Goal: Task Accomplishment & Management: Complete application form

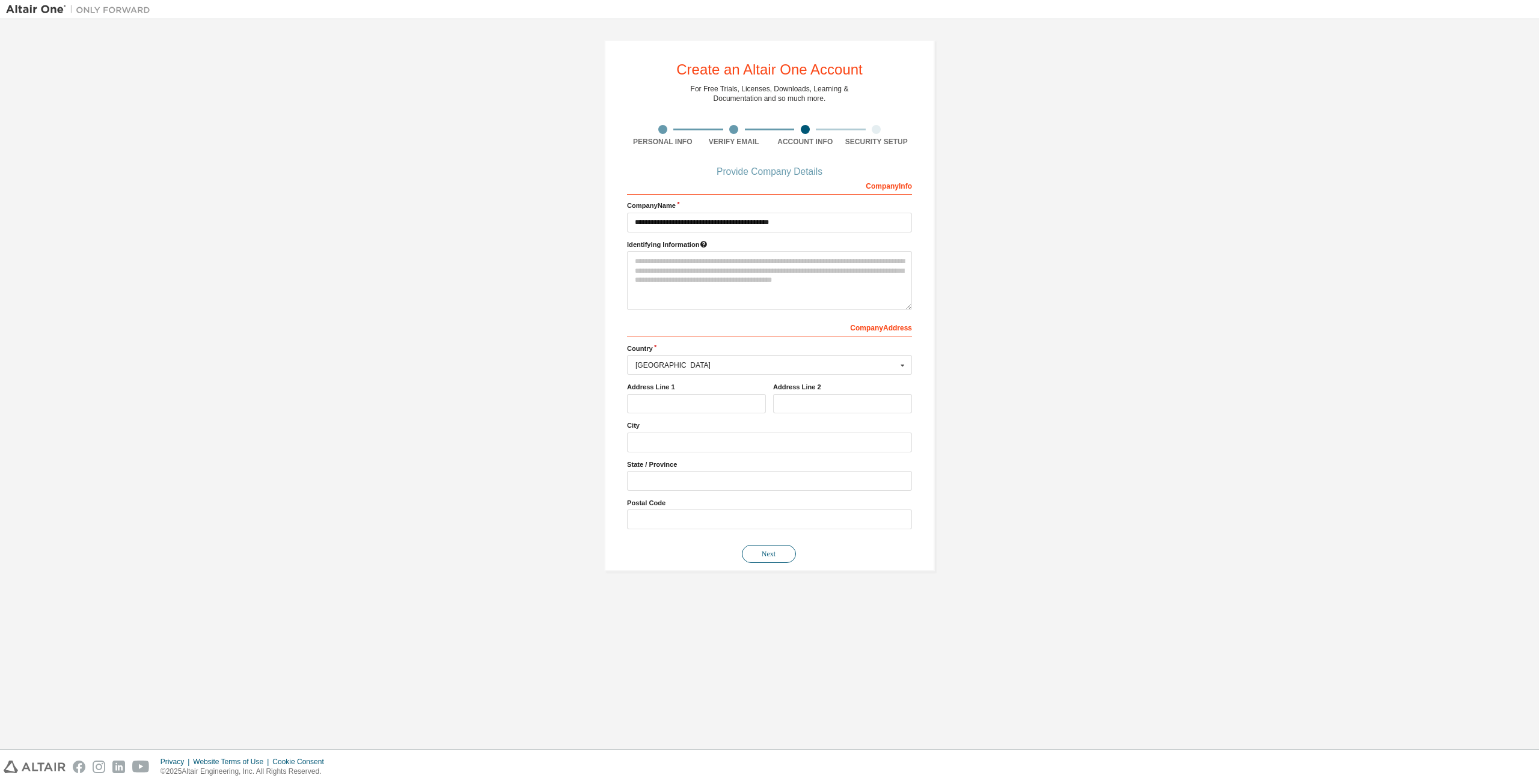
click at [767, 556] on button "Next" at bounding box center [769, 553] width 54 height 18
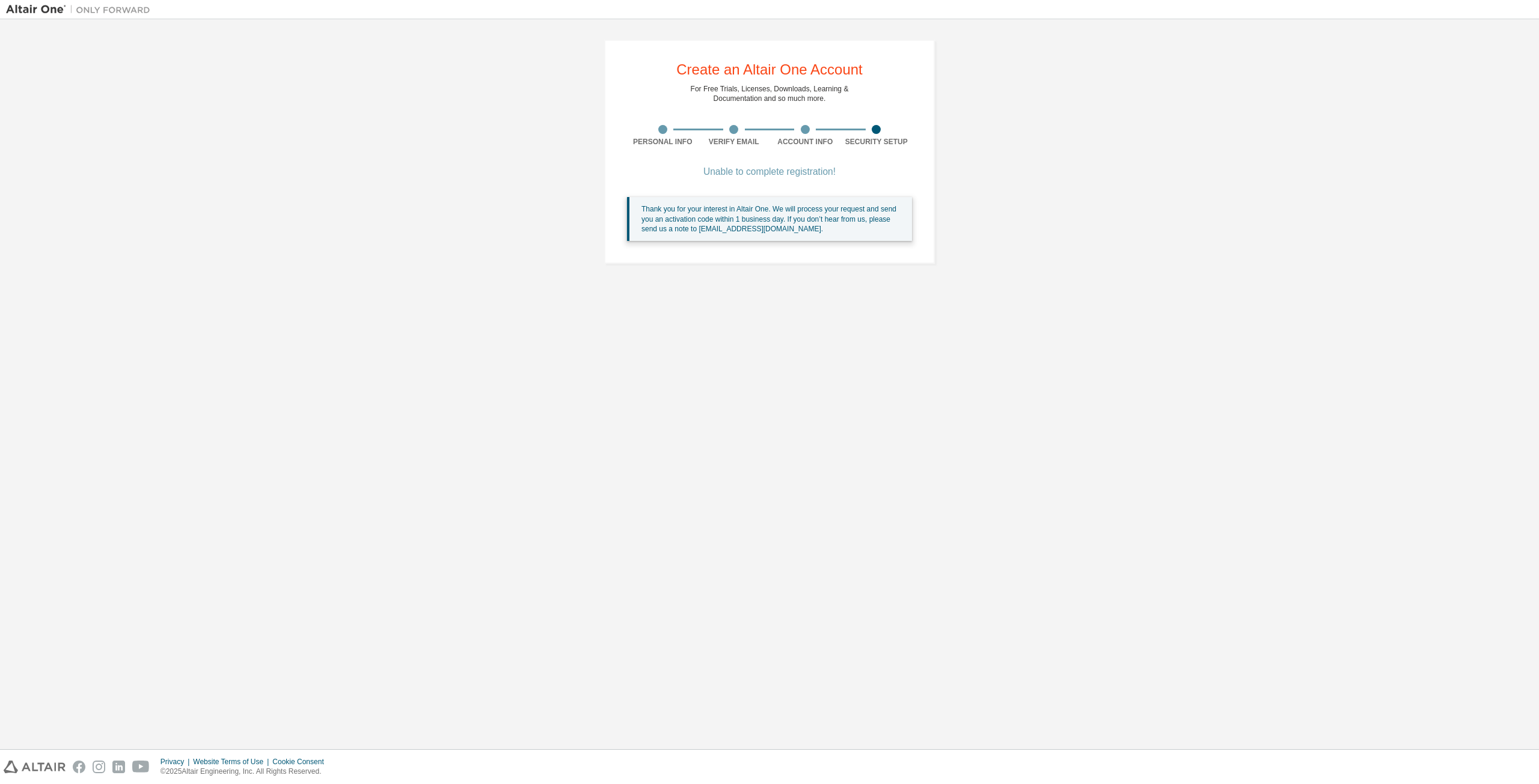
click at [1095, 208] on div "Create an Altair One Account For Free Trials, Licenses, Downloads, Learning & D…" at bounding box center [769, 151] width 1527 height 253
click at [1067, 247] on div "Create an Altair One Account For Free Trials, Licenses, Downloads, Learning & D…" at bounding box center [769, 151] width 1527 height 253
click at [1298, 245] on div "Create an Altair One Account For Free Trials, Licenses, Downloads, Learning & D…" at bounding box center [769, 151] width 1527 height 253
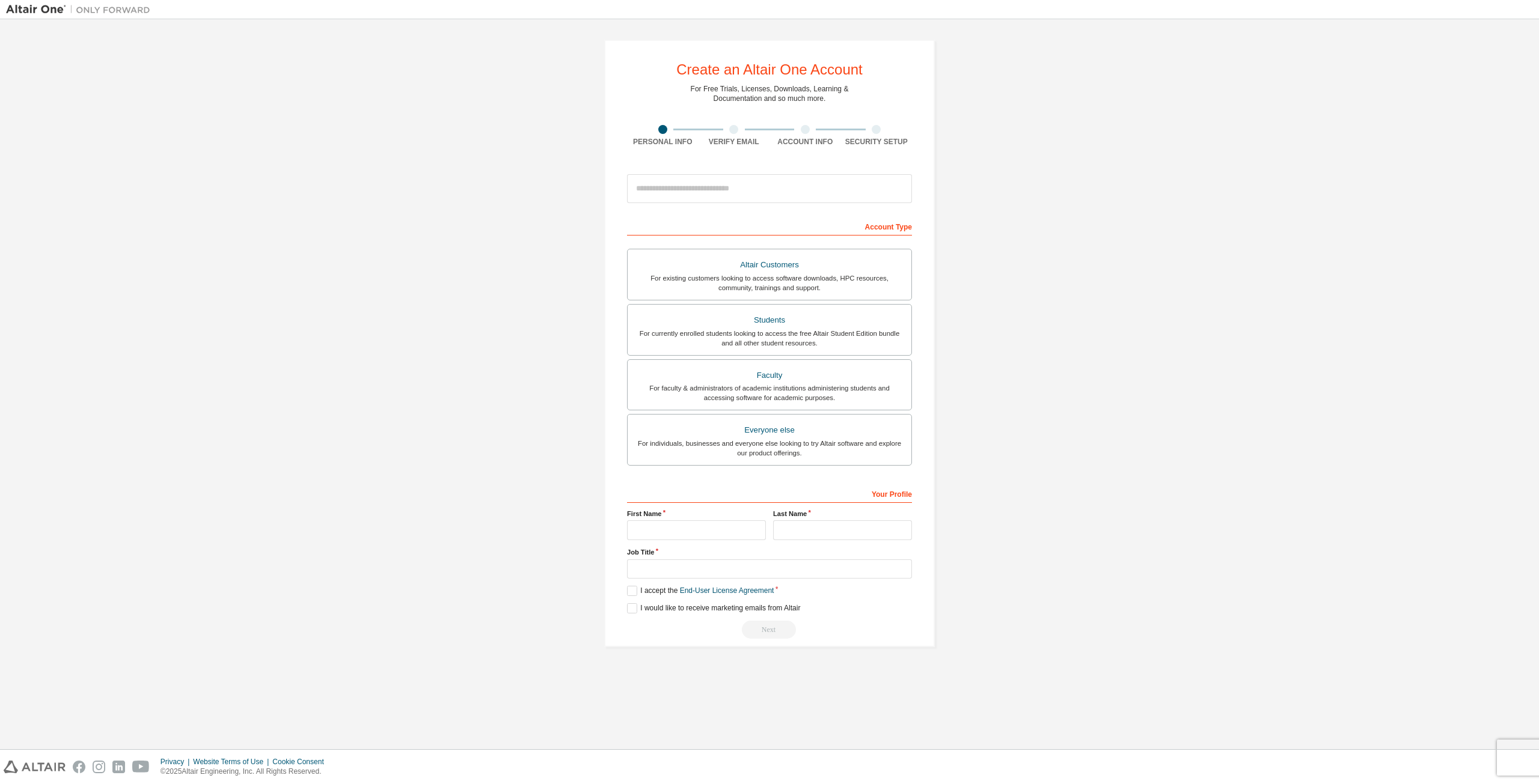
click at [833, 272] on div "Altair Customers" at bounding box center [769, 264] width 269 height 17
